Goal: Find specific page/section: Find specific page/section

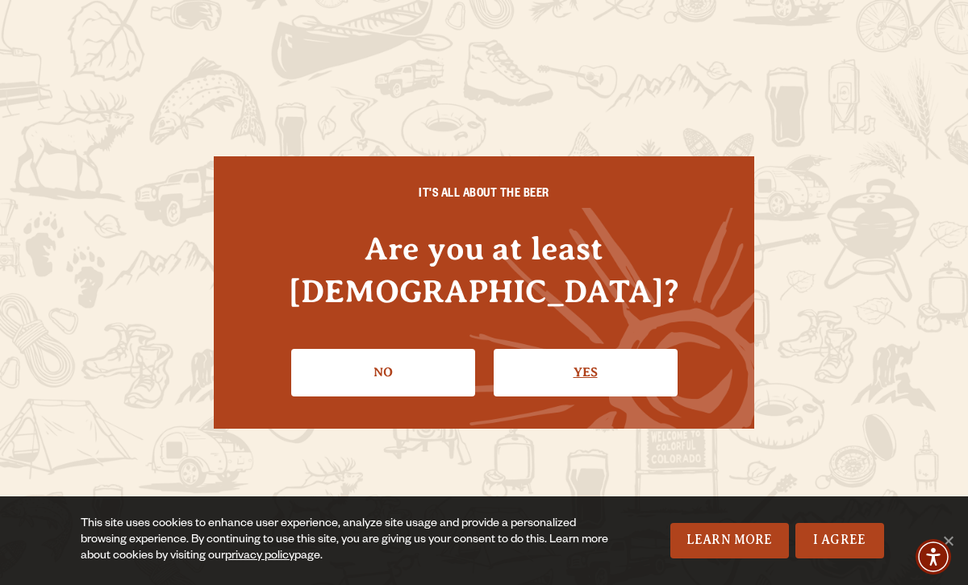
click at [595, 349] on link "Yes" at bounding box center [585, 372] width 184 height 47
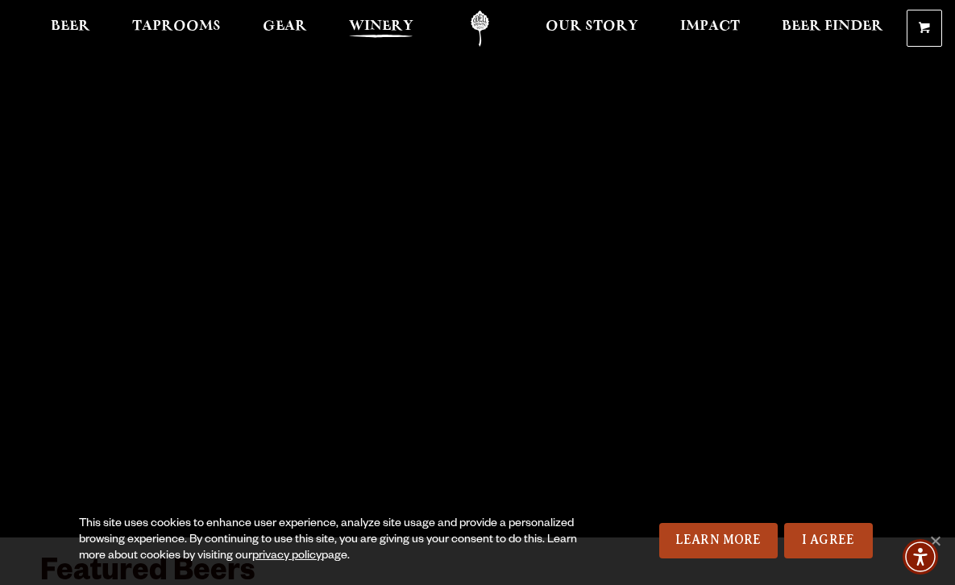
click at [392, 31] on span "Winery" at bounding box center [381, 26] width 65 height 13
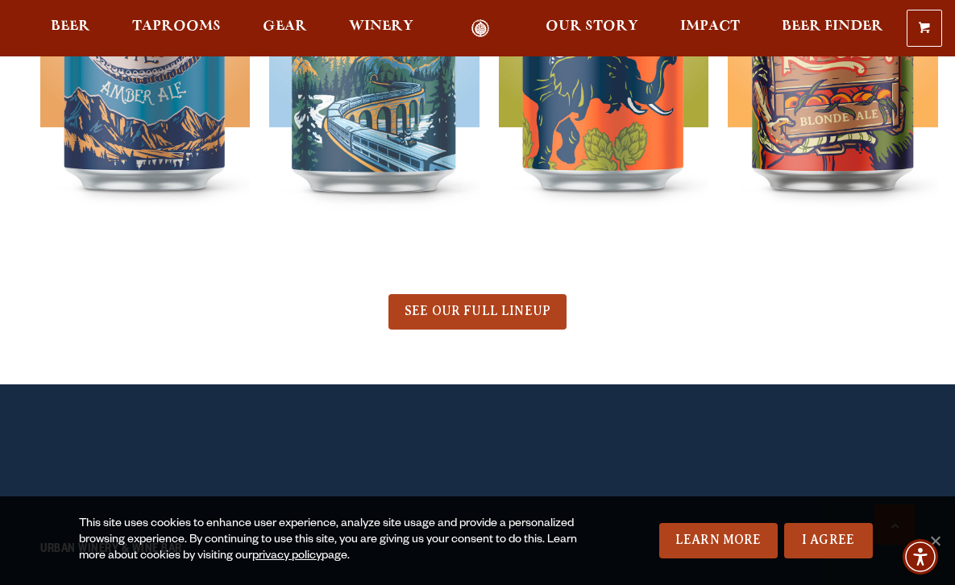
scroll to position [805, 0]
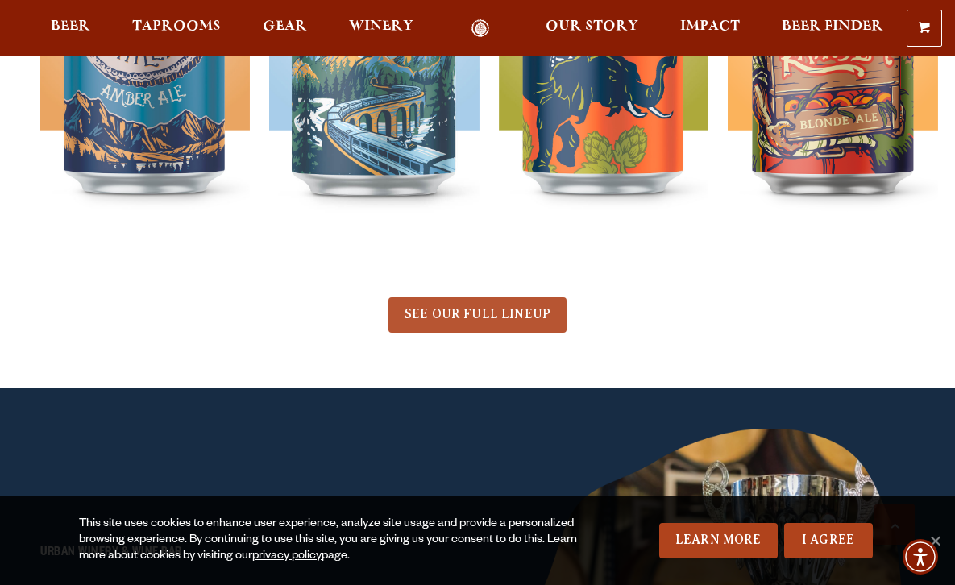
click at [506, 306] on link "SEE OUR FULL LINEUP" at bounding box center [478, 315] width 178 height 35
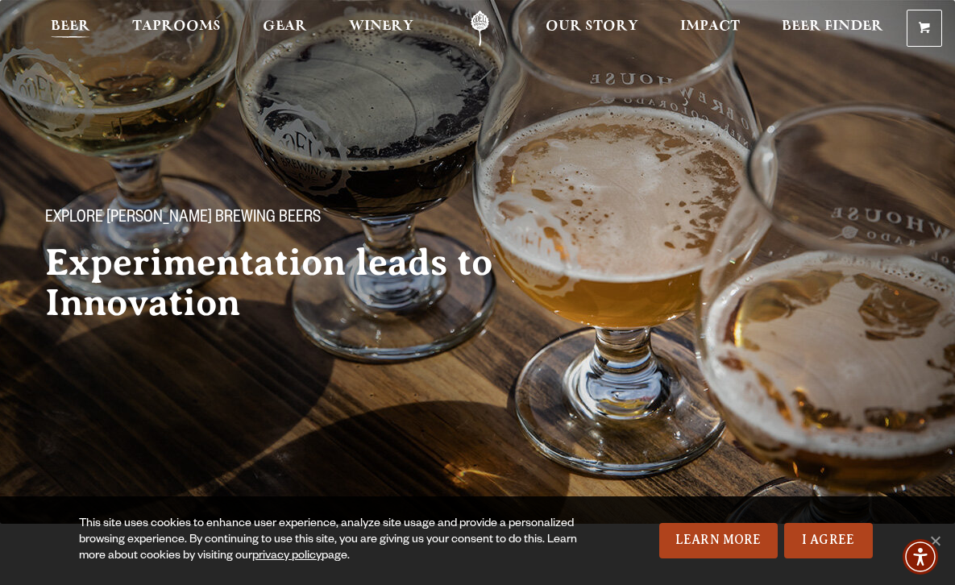
click at [69, 23] on span "Beer" at bounding box center [71, 26] width 40 height 13
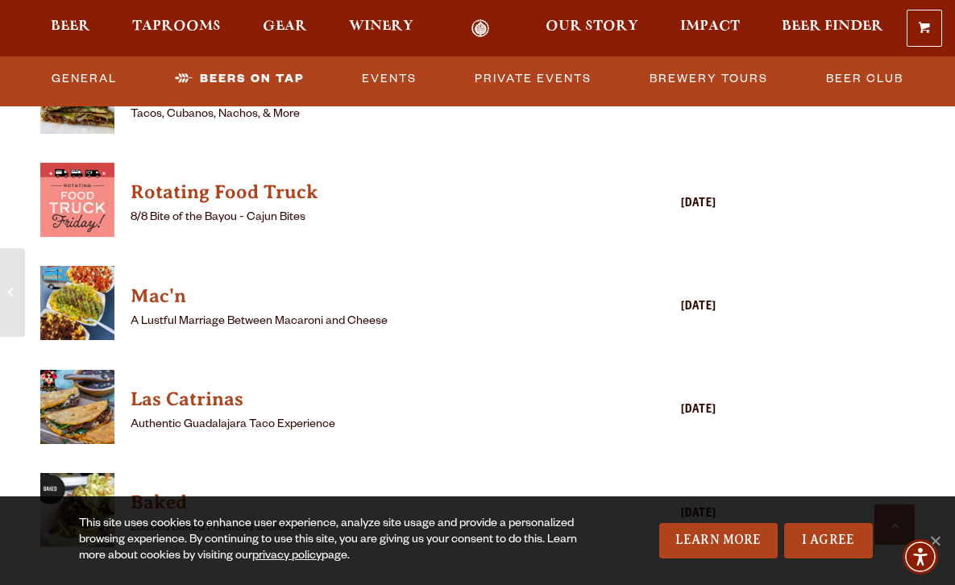
scroll to position [4266, 0]
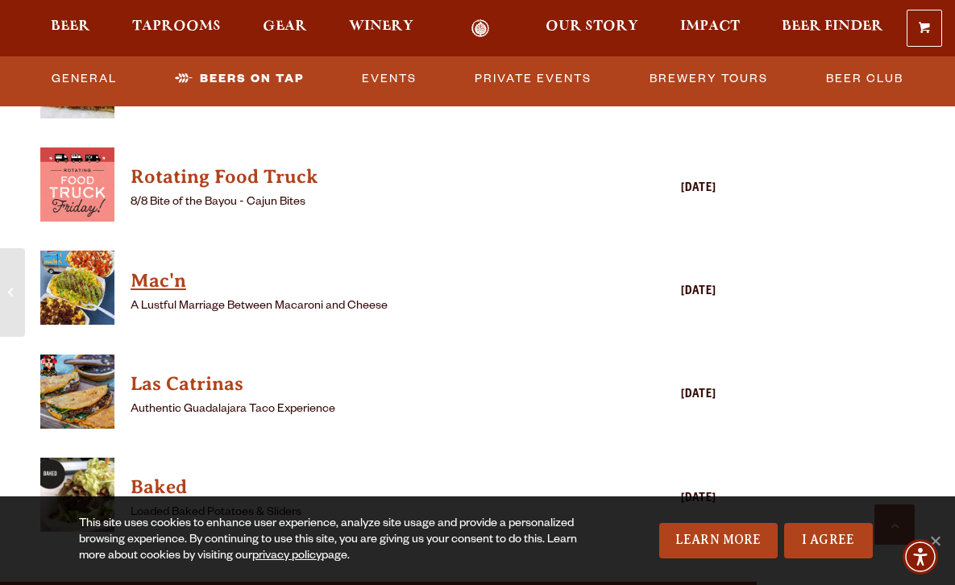
click at [155, 268] on h4 "Mac'n" at bounding box center [355, 281] width 449 height 26
